Goal: Obtain resource: Download file/media

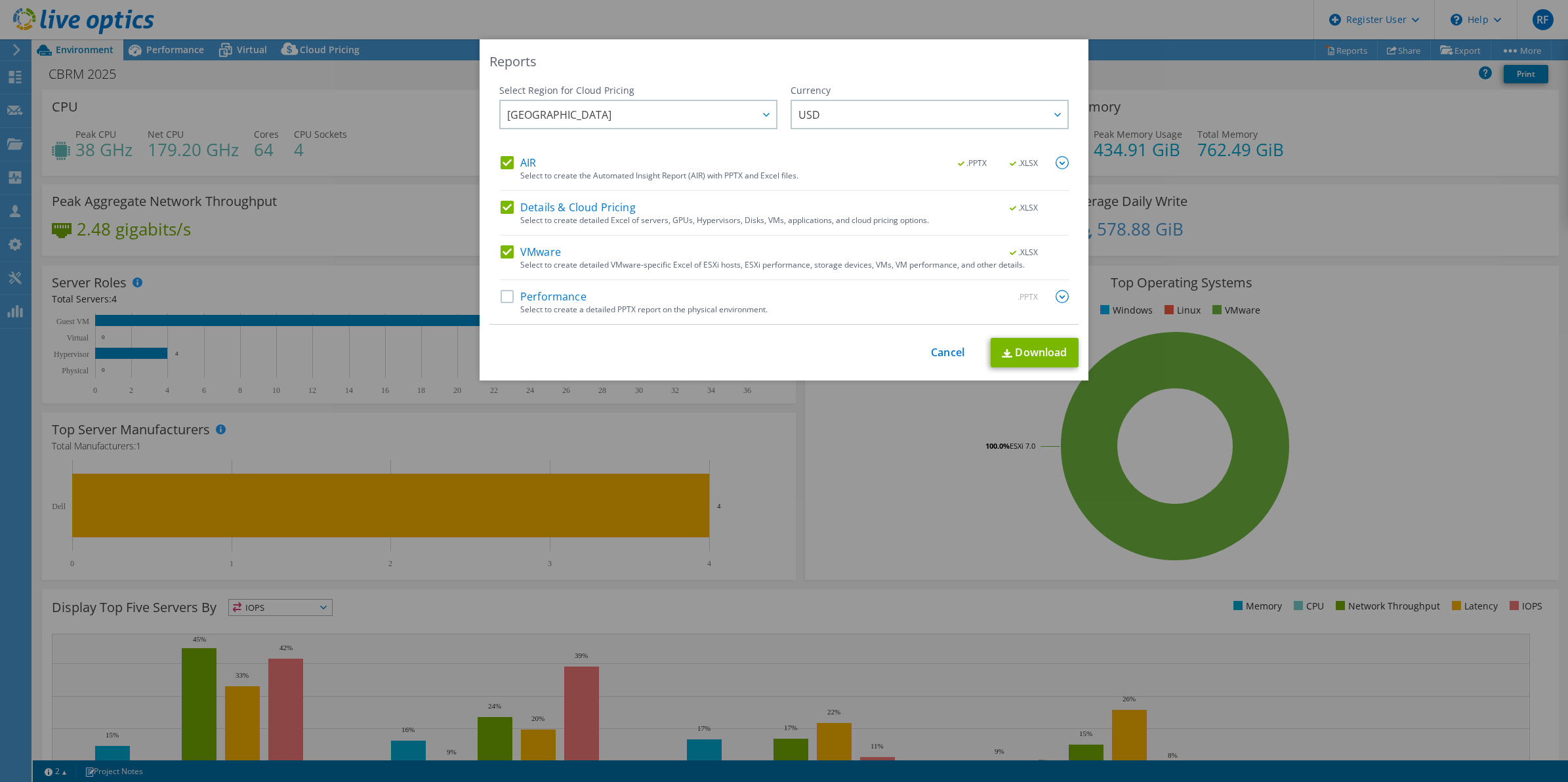
select select "[GEOGRAPHIC_DATA]"
select select "USD"
click at [502, 302] on label "Performance" at bounding box center [544, 296] width 86 height 13
click at [0, 0] on input "Performance" at bounding box center [0, 0] width 0 height 0
click at [502, 168] on label "AIR" at bounding box center [519, 163] width 35 height 13
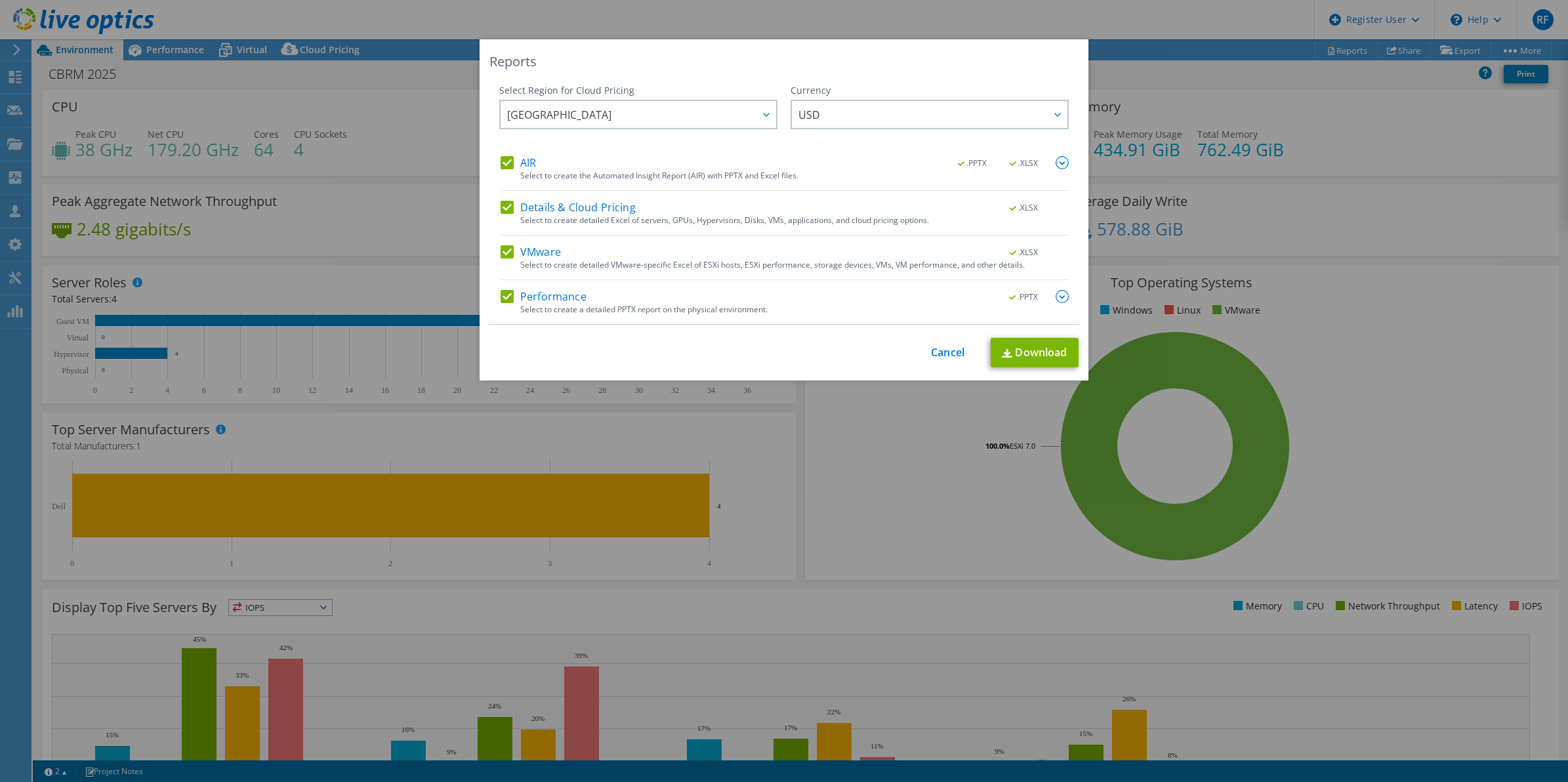
click at [0, 0] on input "AIR" at bounding box center [0, 0] width 0 height 0
click at [505, 250] on label "VMware" at bounding box center [531, 251] width 60 height 13
click at [0, 0] on input "VMware" at bounding box center [0, 0] width 0 height 0
click at [1032, 355] on link "Download" at bounding box center [1035, 352] width 88 height 29
click at [501, 251] on label "VMware" at bounding box center [531, 251] width 60 height 13
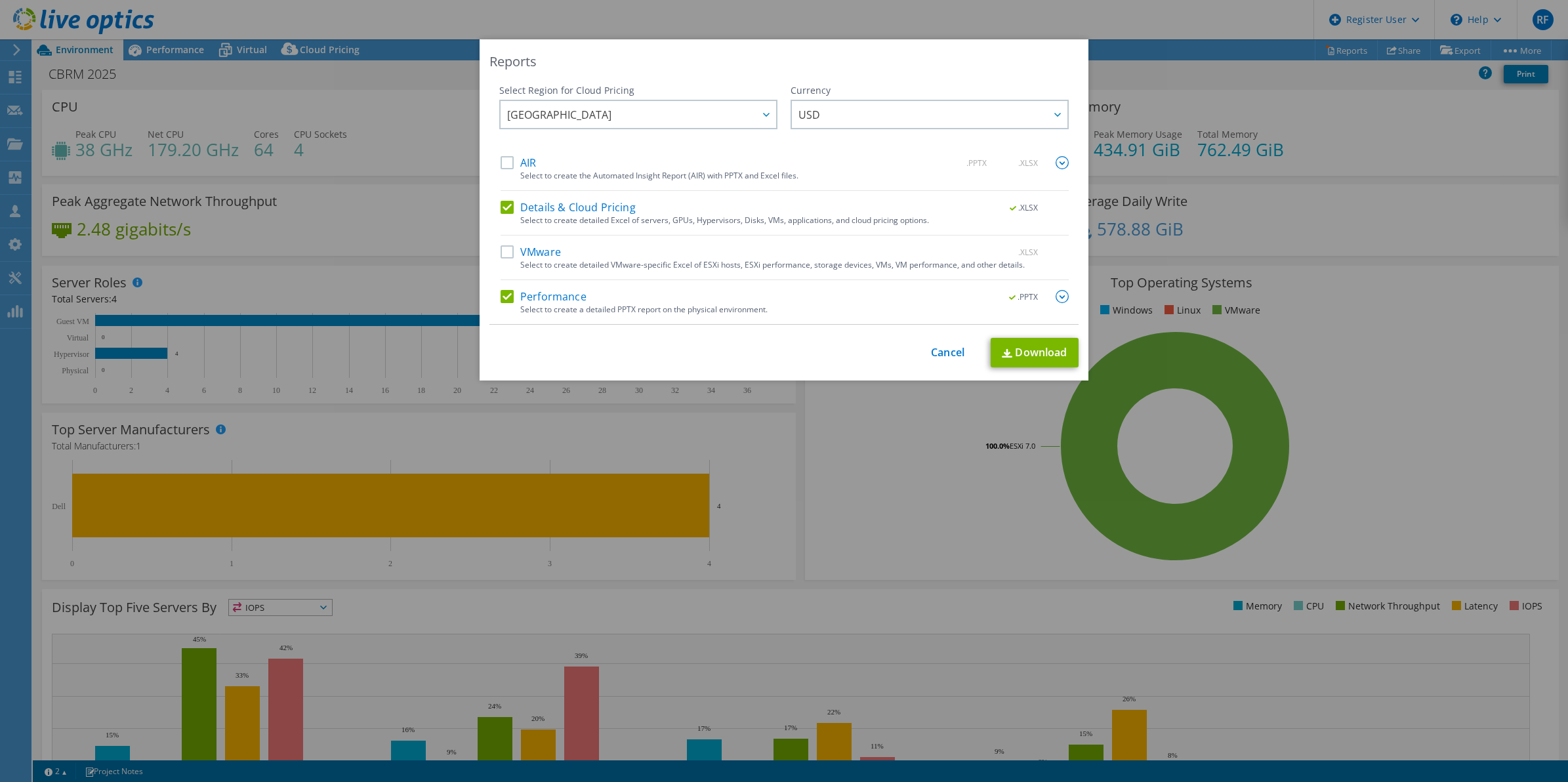
click at [0, 0] on input "VMware" at bounding box center [0, 0] width 0 height 0
click at [1056, 297] on img at bounding box center [1062, 296] width 13 height 13
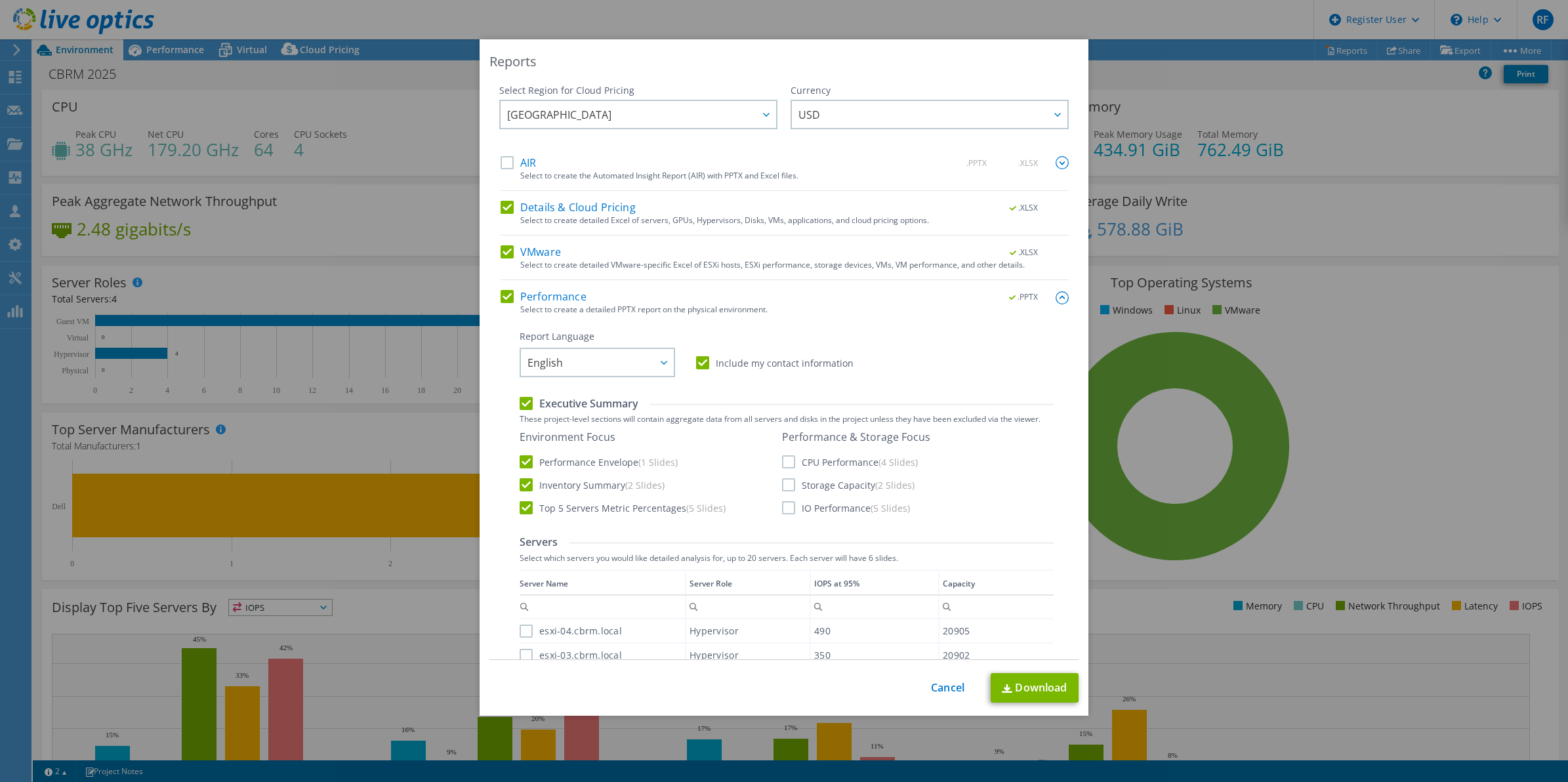
click at [1056, 167] on img at bounding box center [1062, 163] width 13 height 13
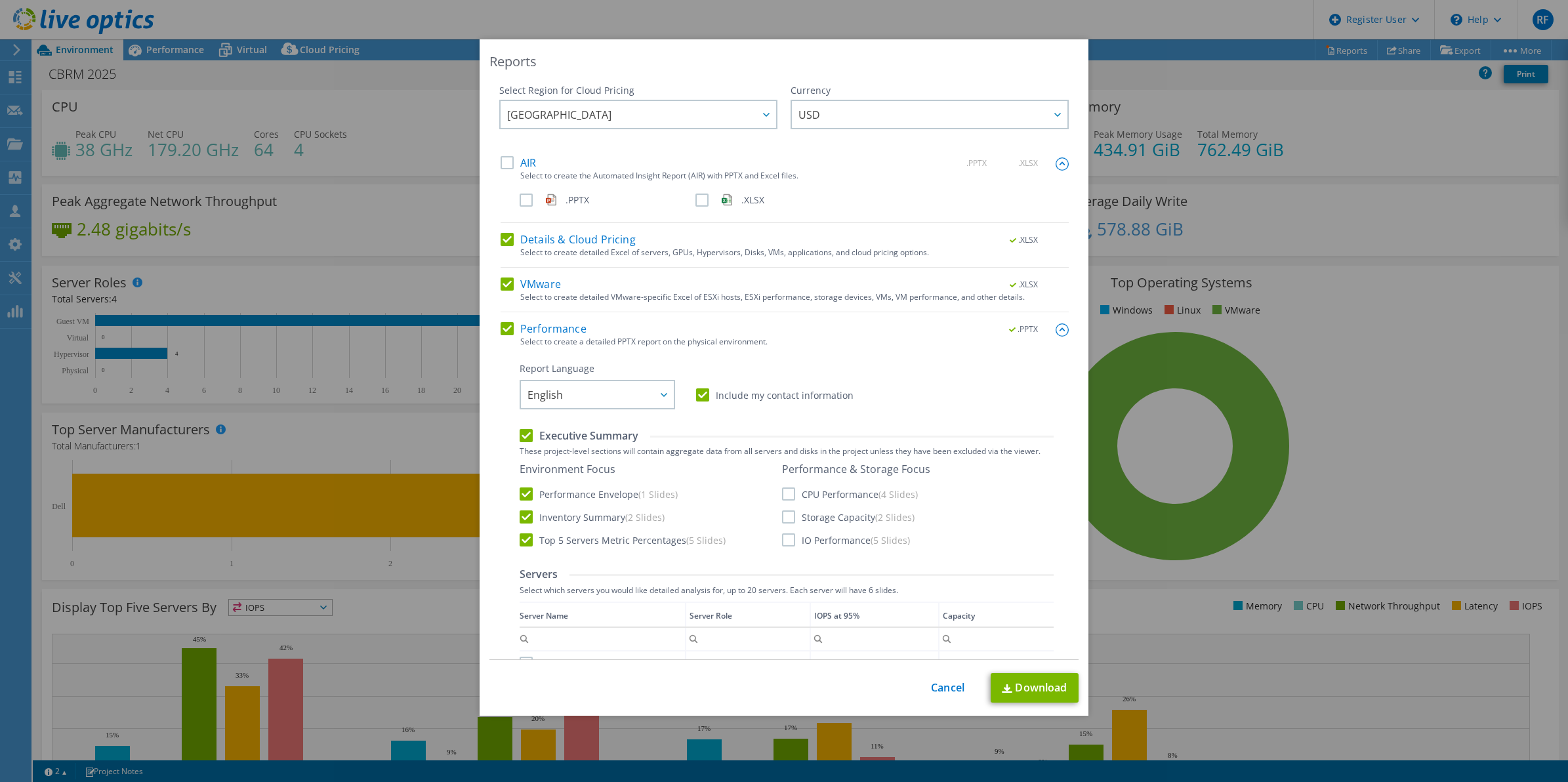
click at [1056, 166] on img at bounding box center [1062, 163] width 13 height 13
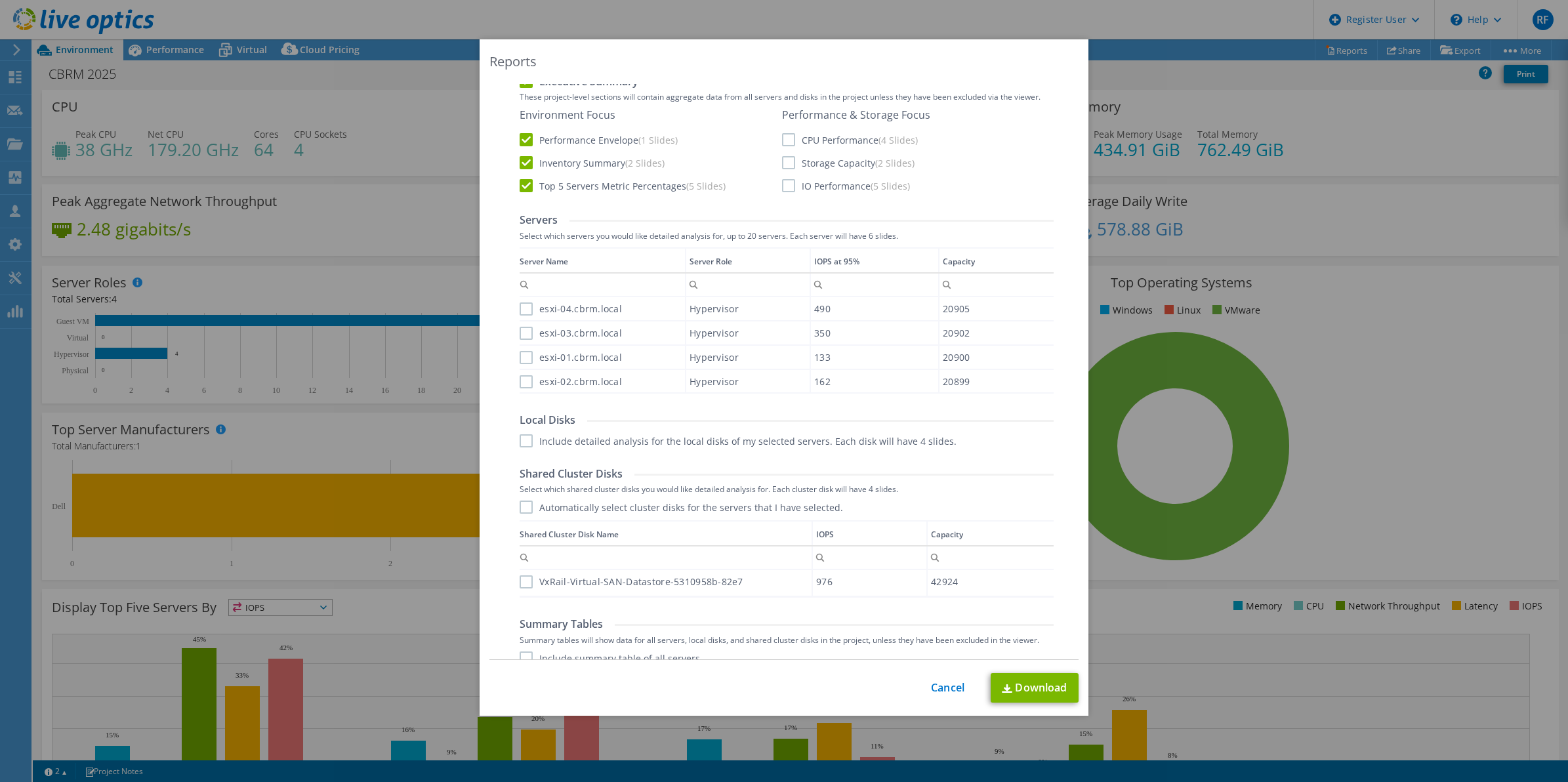
scroll to position [382, 0]
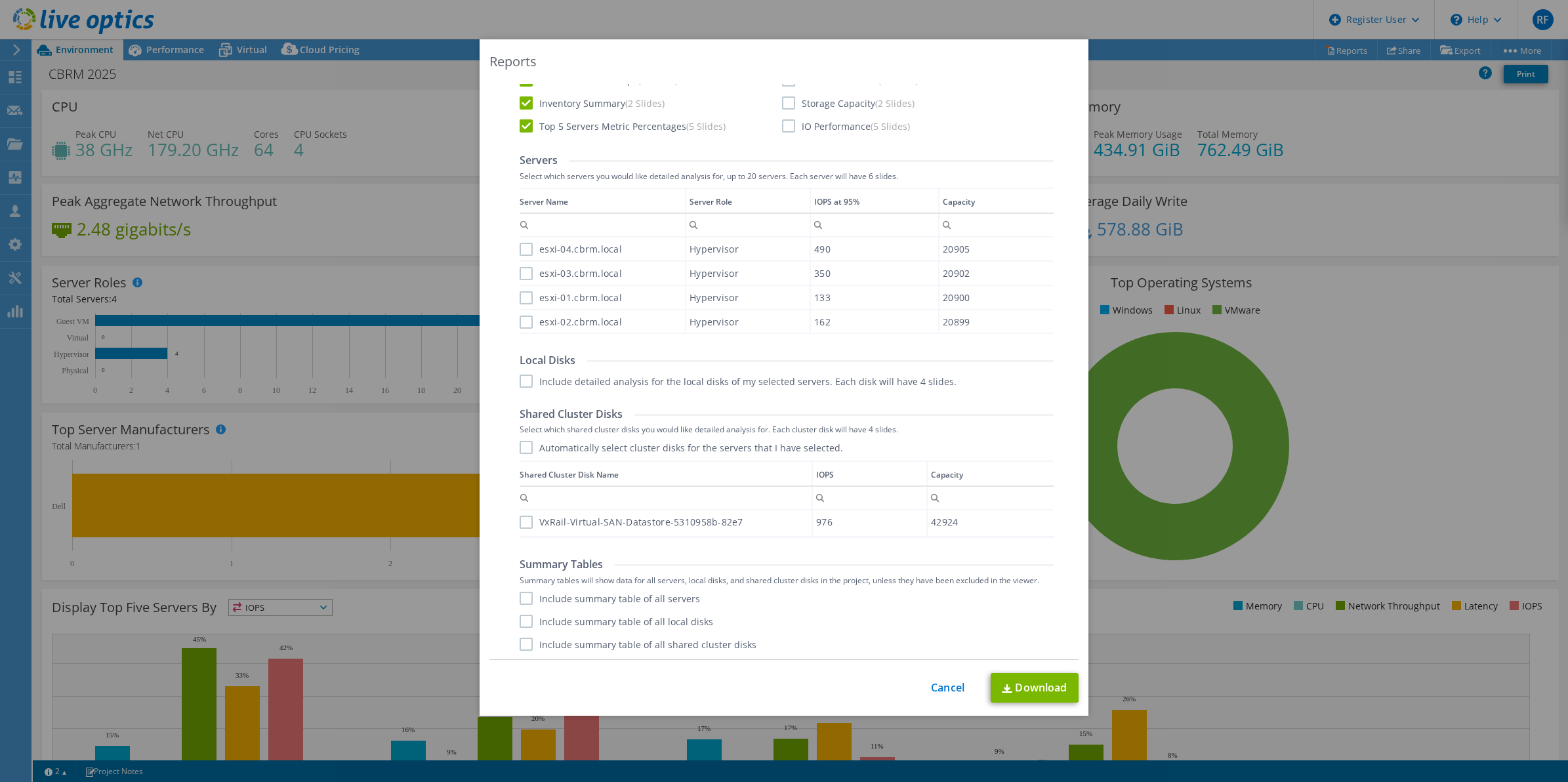
click at [519, 515] on label "VxRail-Virtual-SAN-Datastore-5310958b-82e7" at bounding box center [631, 522] width 223 height 13
click at [0, 0] on input "VxRail-Virtual-SAN-Datastore-5310958b-82e7" at bounding box center [0, 0] width 0 height 0
click at [523, 599] on label "Include summary table of all servers" at bounding box center [609, 598] width 180 height 13
click at [0, 0] on input "Include summary table of all servers" at bounding box center [0, 0] width 0 height 0
click at [519, 647] on label "Include summary table of all shared cluster disks" at bounding box center [637, 644] width 237 height 13
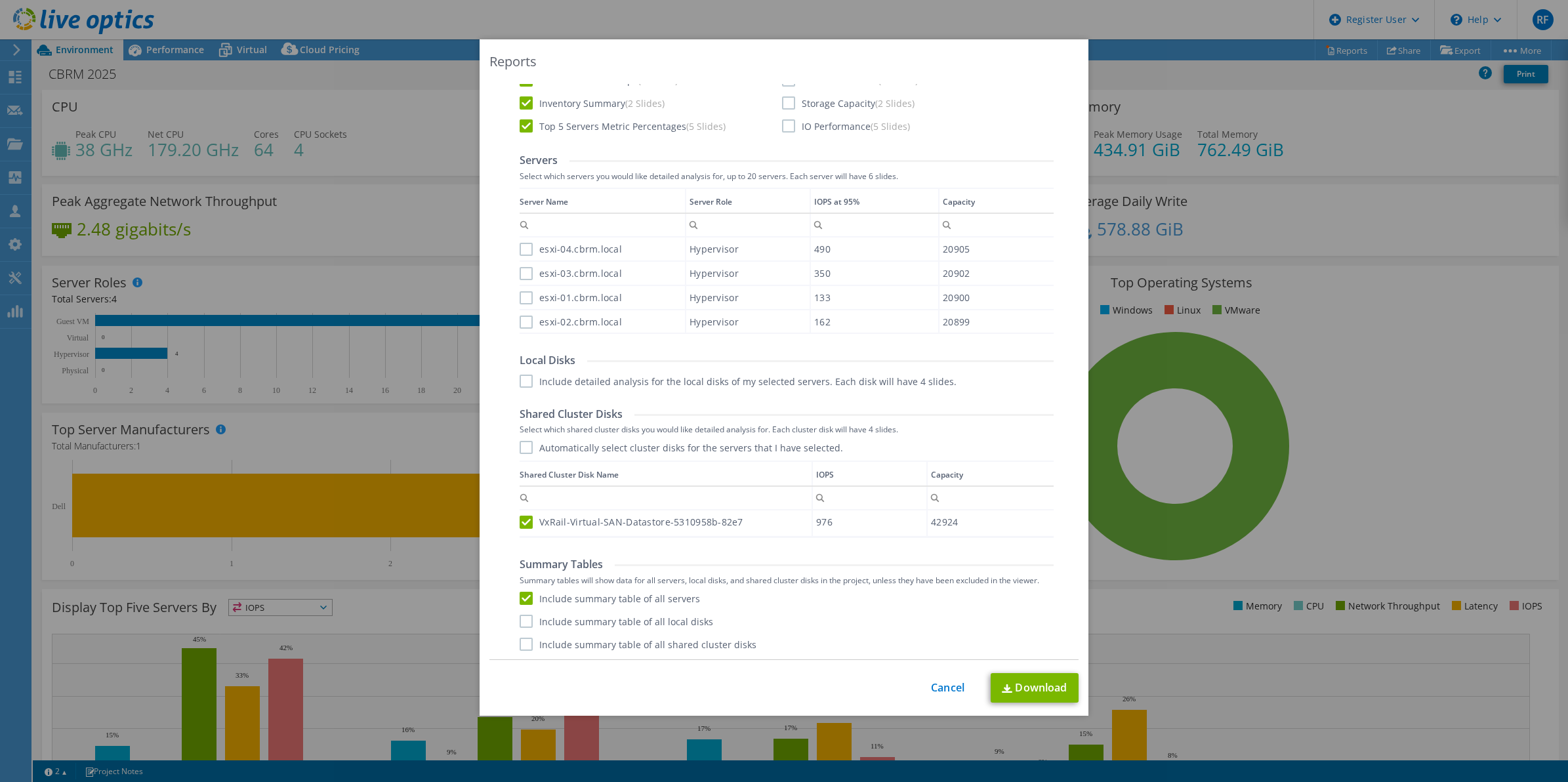
click at [0, 0] on input "Include summary table of all shared cluster disks" at bounding box center [0, 0] width 0 height 0
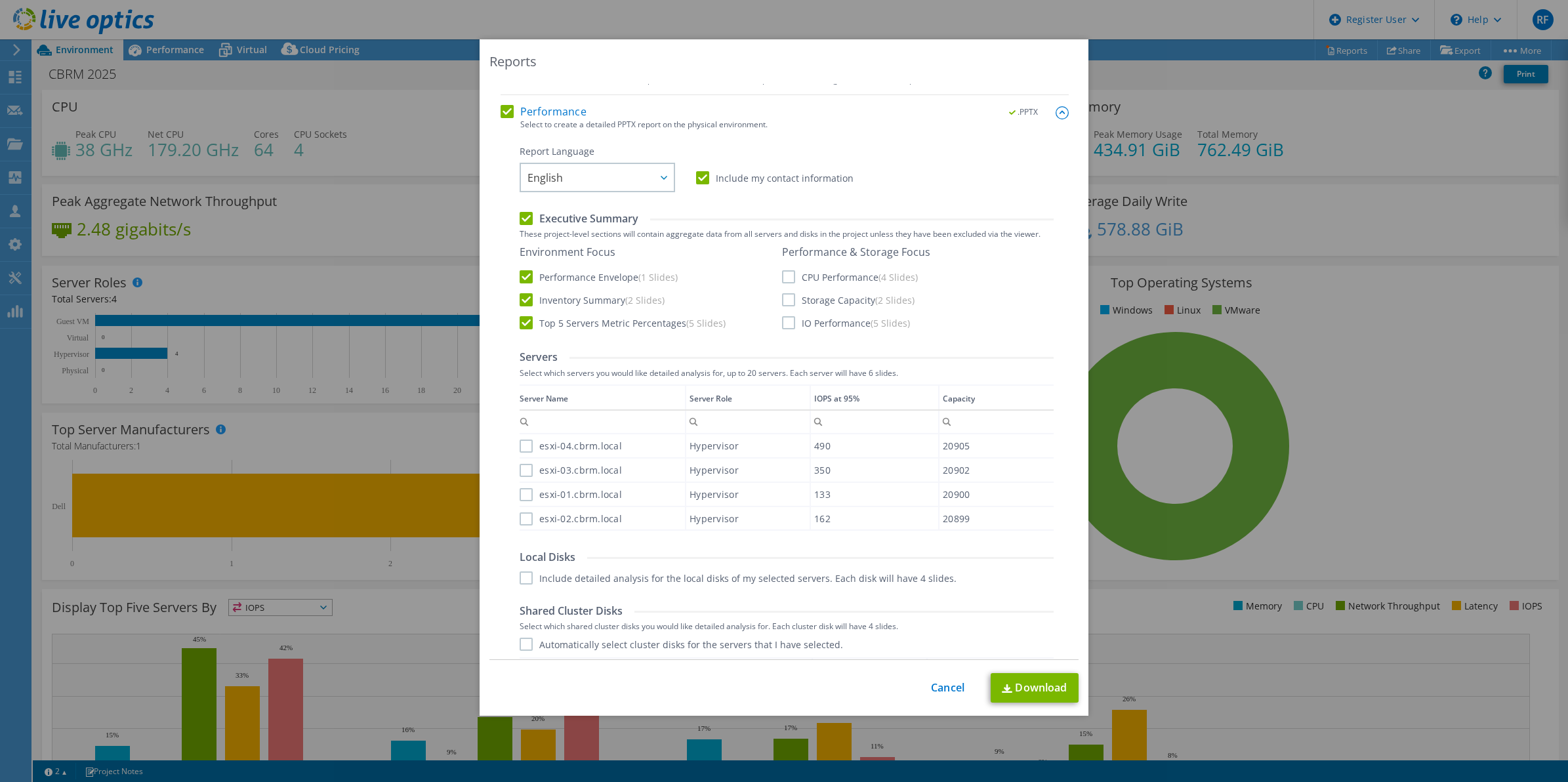
scroll to position [184, 0]
click at [519, 324] on label "Top 5 Servers Metric Percentages (5 Slides)" at bounding box center [622, 323] width 206 height 13
click at [0, 0] on input "Top 5 Servers Metric Percentages (5 Slides)" at bounding box center [0, 0] width 0 height 0
click at [782, 276] on label "CPU Performance (4 Slides)" at bounding box center [850, 277] width 136 height 13
click at [0, 0] on input "CPU Performance (4 Slides)" at bounding box center [0, 0] width 0 height 0
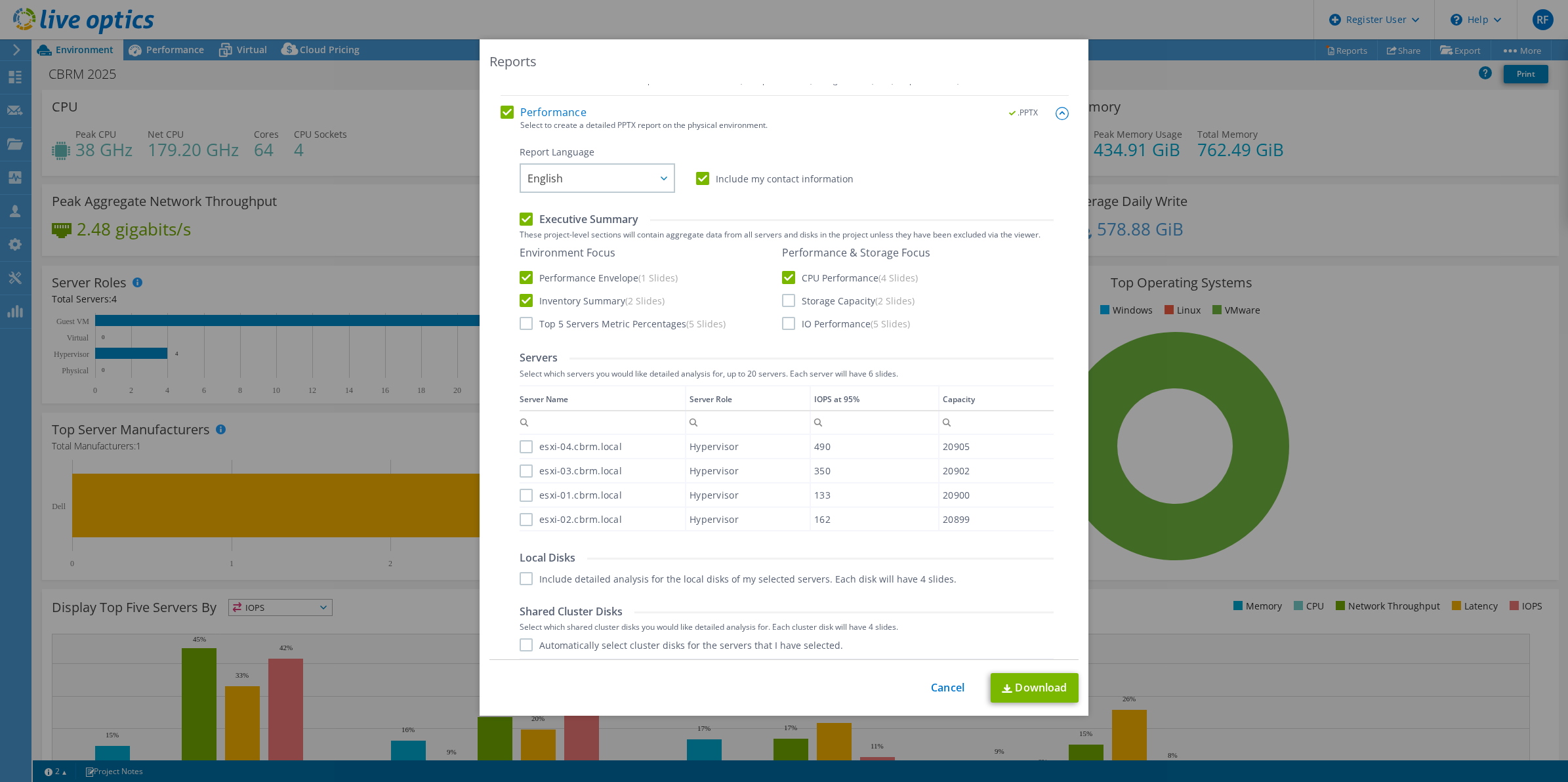
click at [788, 298] on label "Storage Capacity (2 Slides)" at bounding box center [848, 300] width 133 height 13
click at [0, 0] on input "Storage Capacity (2 Slides)" at bounding box center [0, 0] width 0 height 0
click at [788, 327] on label "IO Performance (5 Slides)" at bounding box center [846, 323] width 128 height 13
click at [0, 0] on input "IO Performance (5 Slides)" at bounding box center [0, 0] width 0 height 0
click at [1035, 683] on link "Download" at bounding box center [1035, 688] width 88 height 29
